Goal: Information Seeking & Learning: Learn about a topic

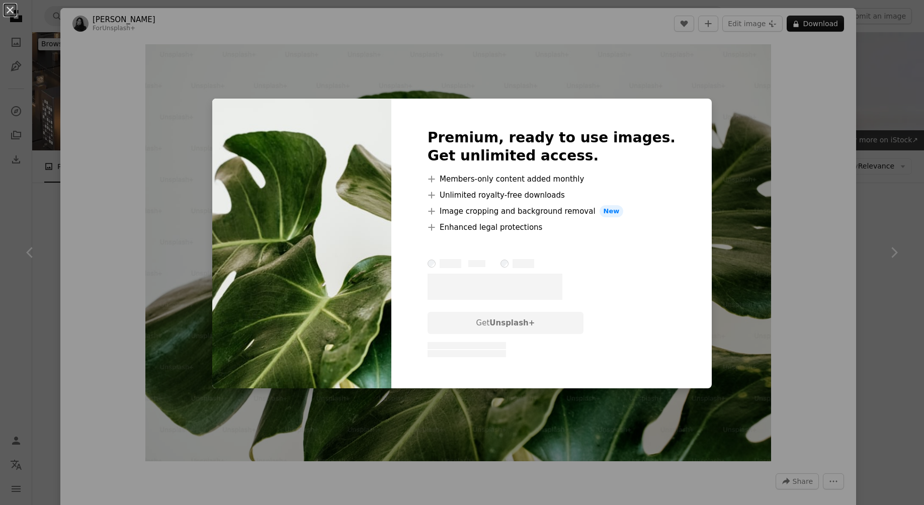
scroll to position [1618, 0]
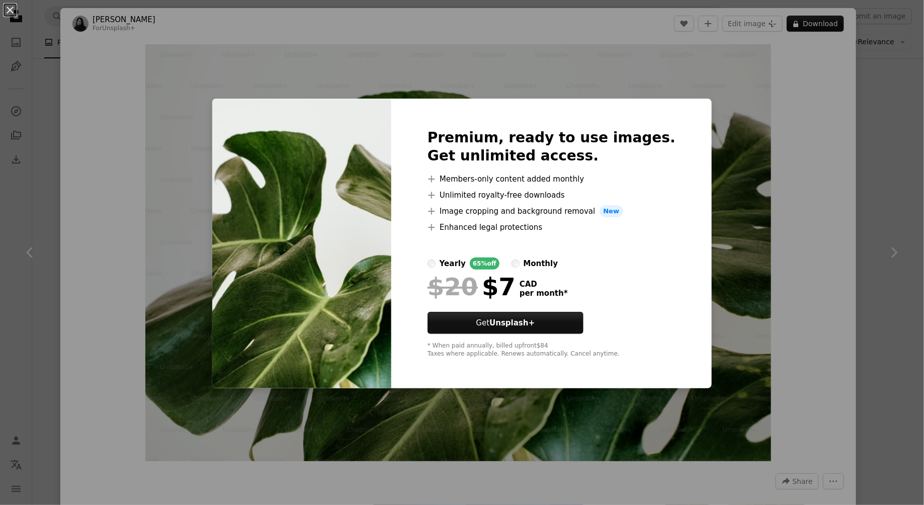
click at [714, 129] on div "An X shape Premium, ready to use images. Get unlimited access. A plus sign Memb…" at bounding box center [462, 252] width 924 height 505
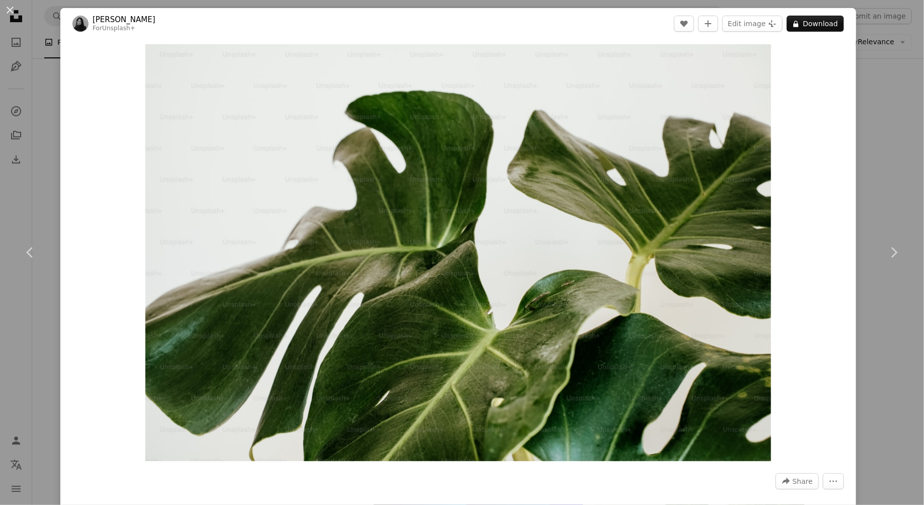
click at [896, 105] on div "An X shape Chevron left Chevron right [PERSON_NAME] For Unsplash+ A heart A plu…" at bounding box center [462, 252] width 924 height 505
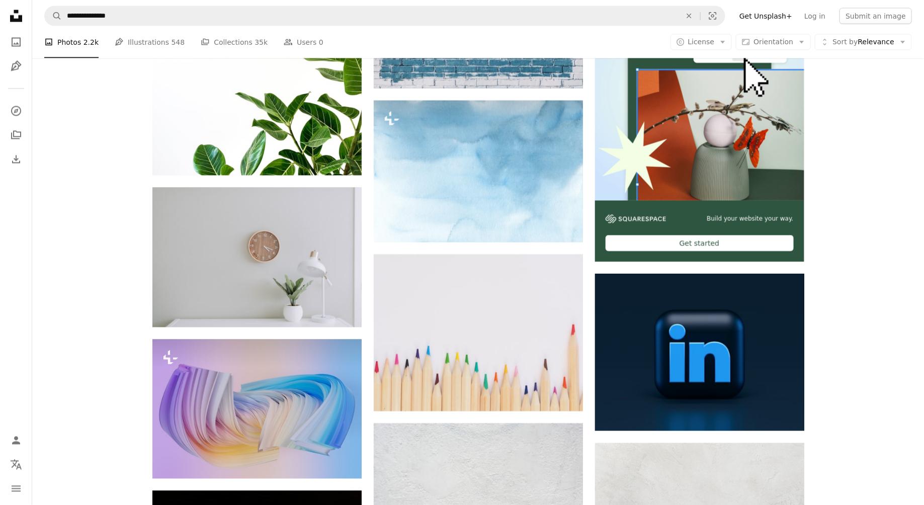
scroll to position [2687, 0]
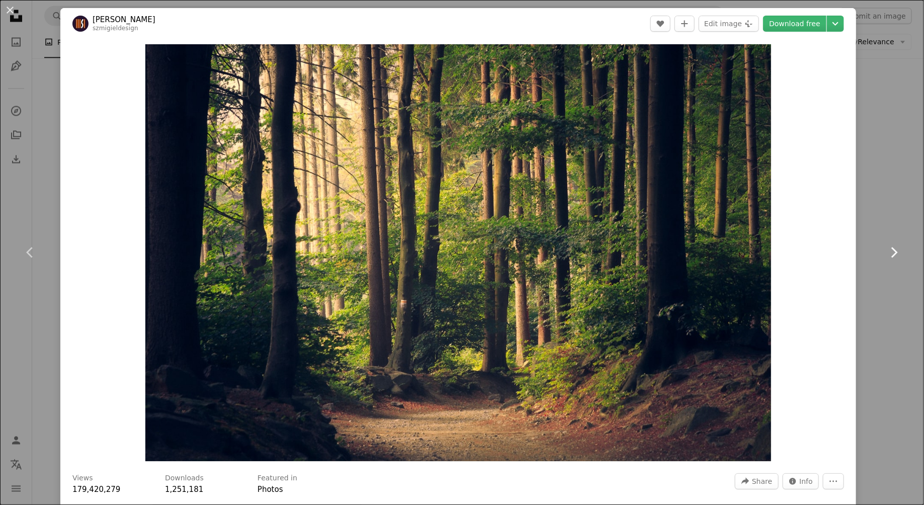
click at [897, 288] on link "Chevron right" at bounding box center [894, 252] width 60 height 97
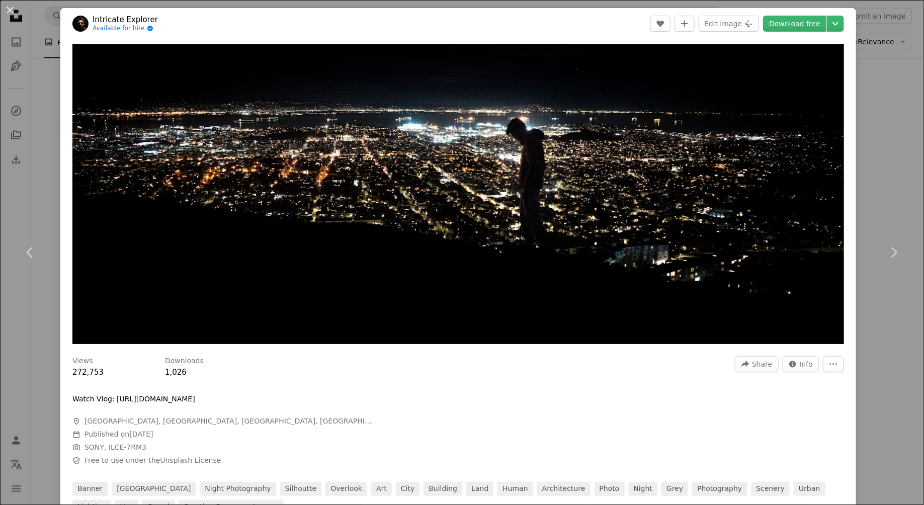
click at [886, 150] on div "An X shape Chevron left Chevron right Intricate Explorer Available for hire A c…" at bounding box center [462, 252] width 924 height 505
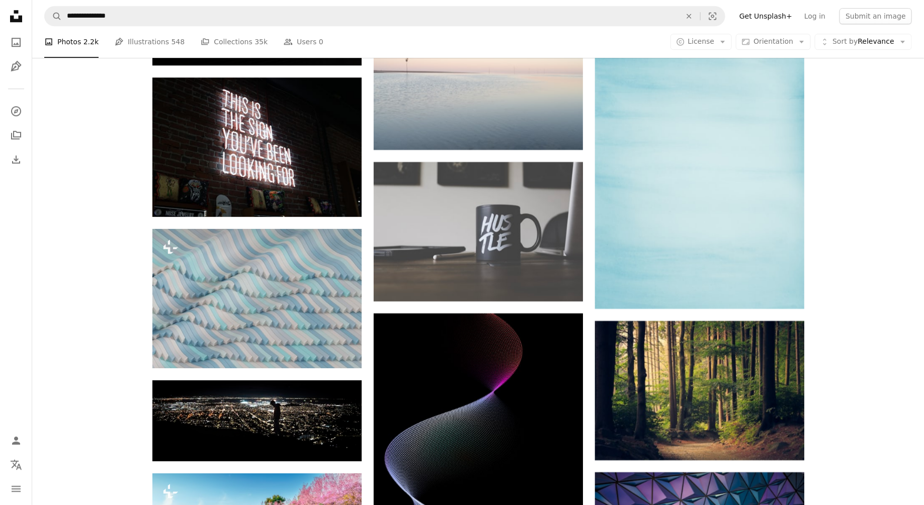
scroll to position [3251, 0]
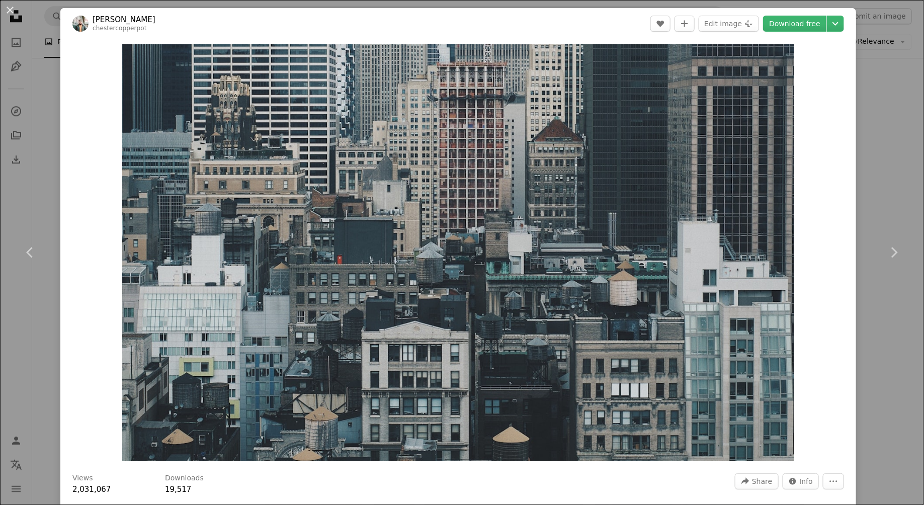
click at [883, 180] on div "An X shape Chevron left Chevron right [PERSON_NAME] chestercopperpot A heart A …" at bounding box center [462, 252] width 924 height 505
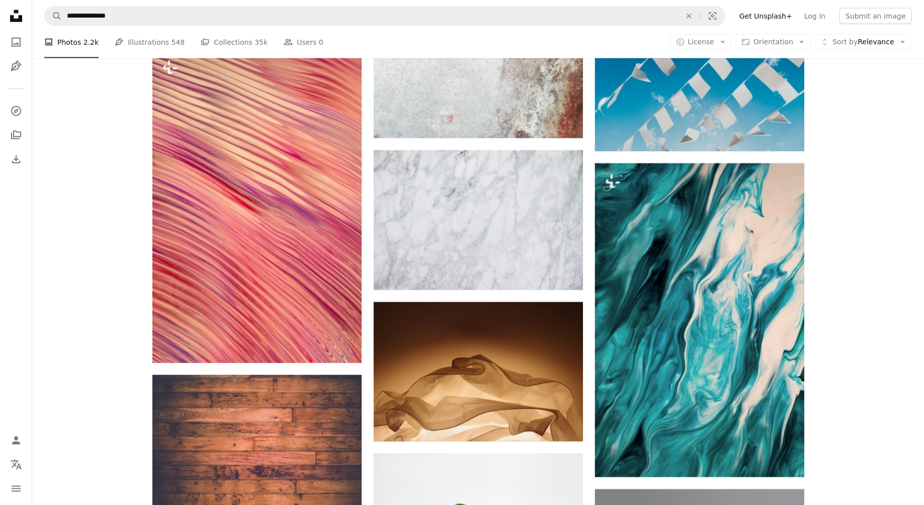
scroll to position [10002, 0]
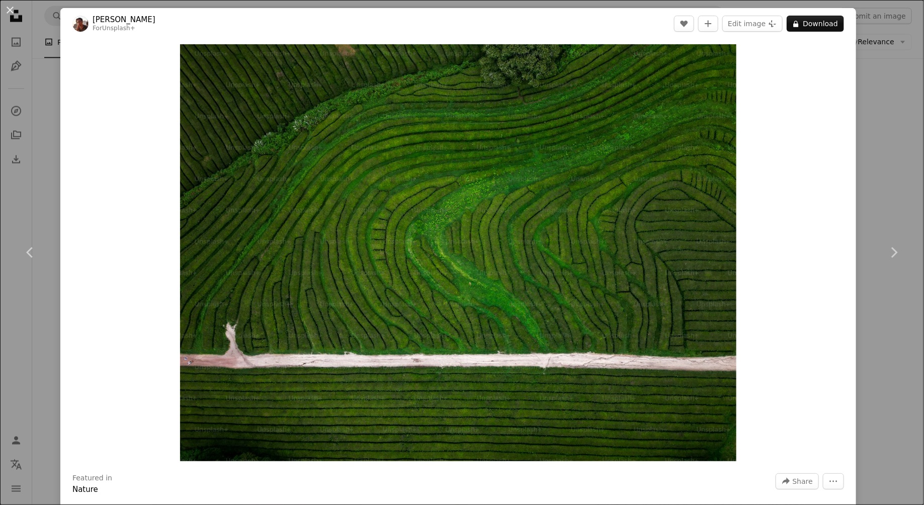
drag, startPoint x: 204, startPoint y: 59, endPoint x: 873, endPoint y: 0, distance: 671.4
click at [886, 180] on div "An X shape Chevron left Chevron right [PERSON_NAME] For Unsplash+ A heart A plu…" at bounding box center [462, 252] width 924 height 505
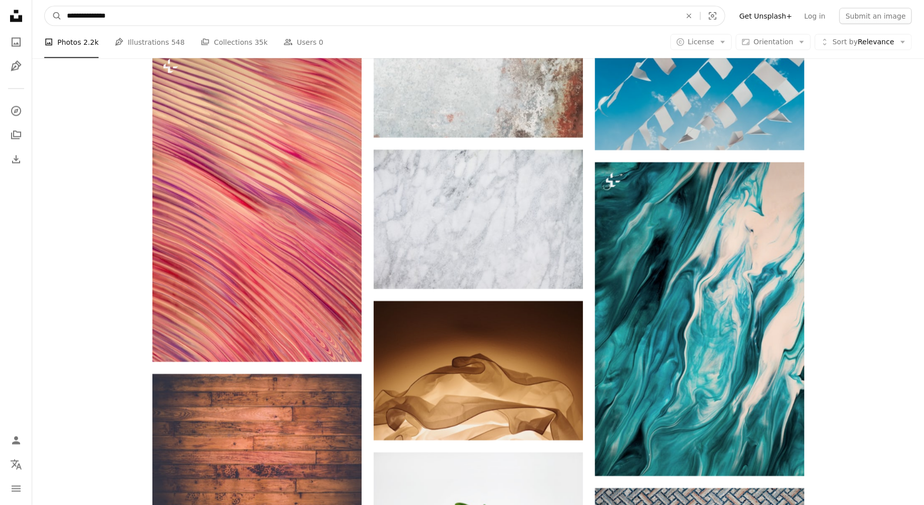
click at [396, 15] on input "**********" at bounding box center [370, 16] width 616 height 19
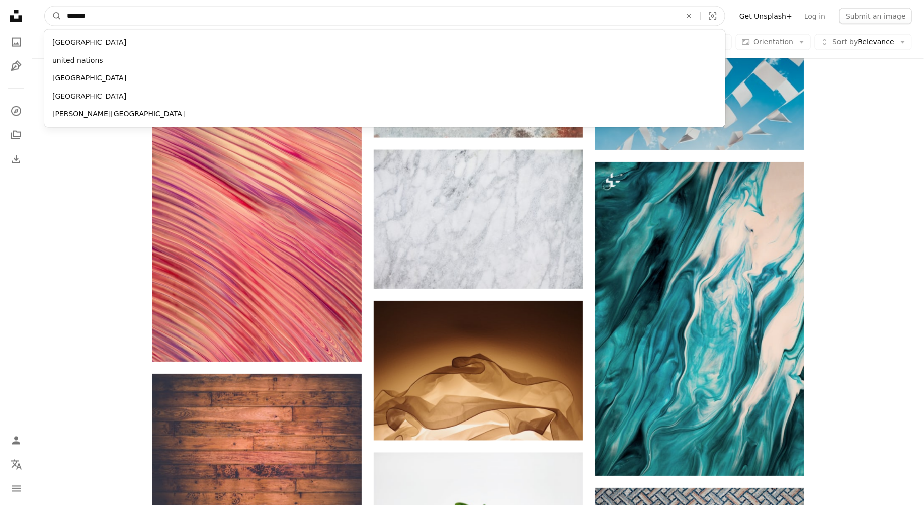
type input "*******"
